Goal: Transaction & Acquisition: Purchase product/service

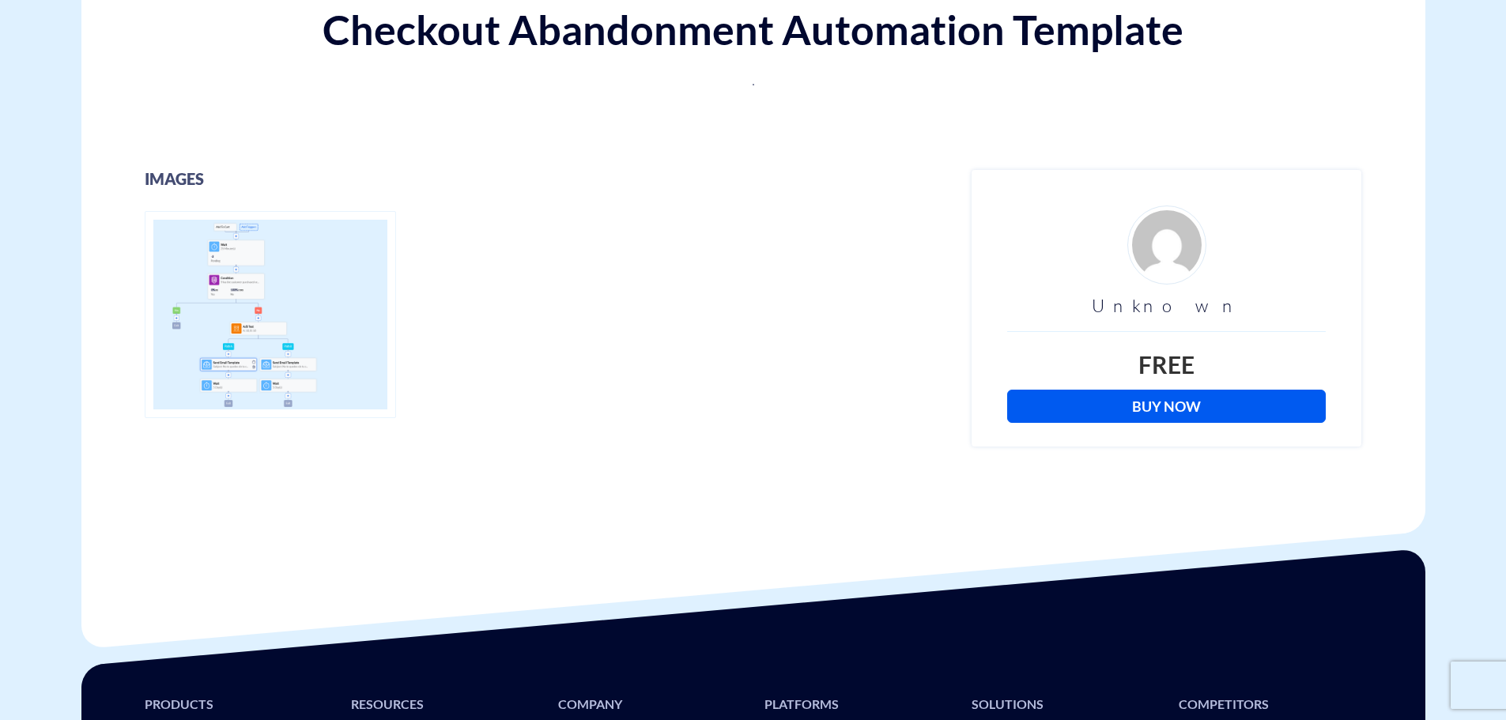
drag, startPoint x: 0, startPoint y: 0, endPoint x: 1089, endPoint y: 408, distance: 1162.5
click at [1089, 408] on link "Buy Now" at bounding box center [1166, 406] width 319 height 33
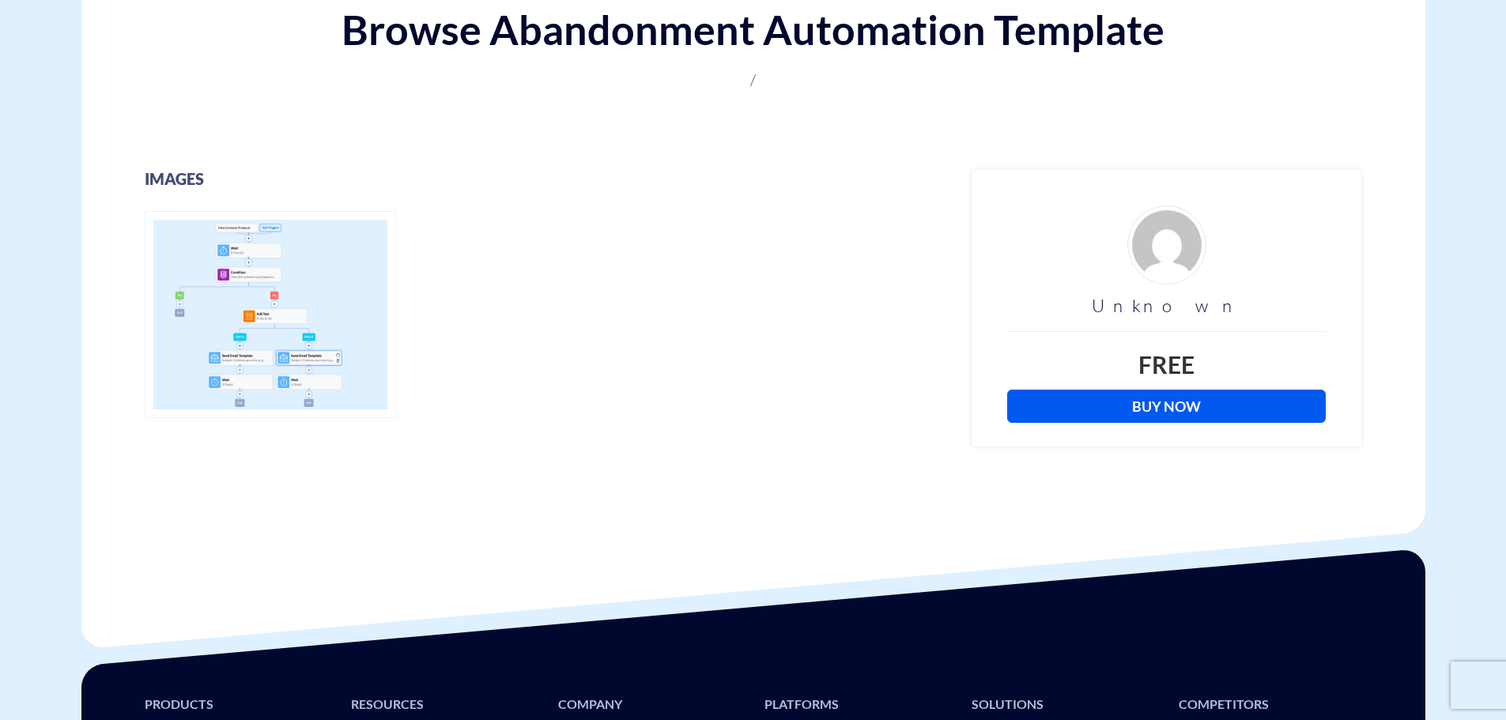
click at [1052, 413] on link "Buy Now" at bounding box center [1166, 406] width 319 height 33
